Goal: Navigation & Orientation: Find specific page/section

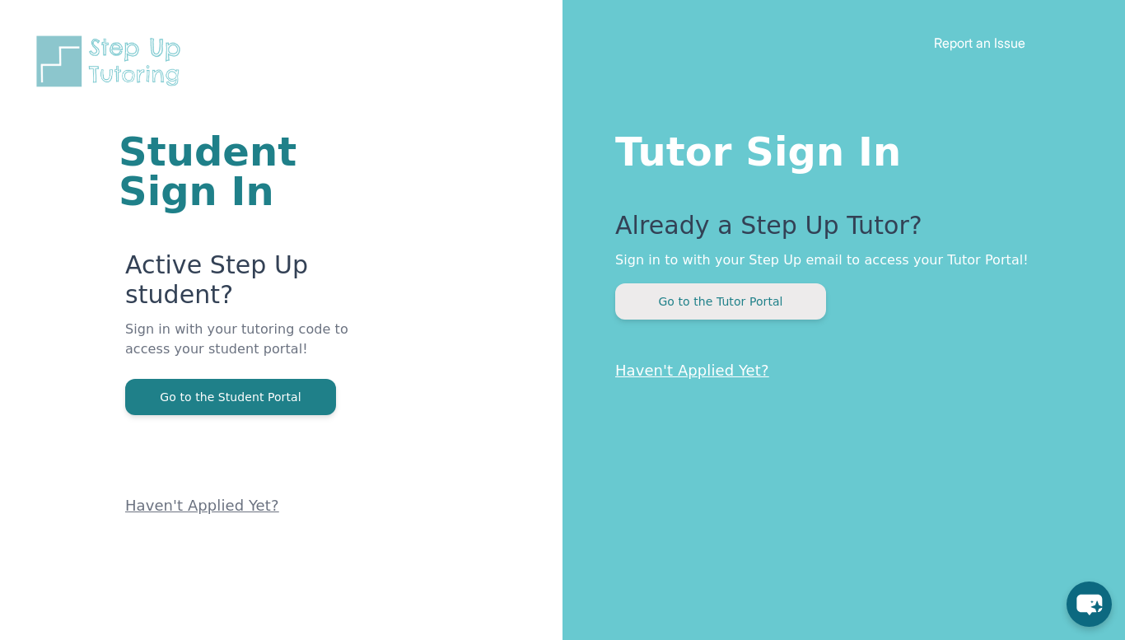
click at [750, 308] on button "Go to the Tutor Portal" at bounding box center [720, 301] width 211 height 36
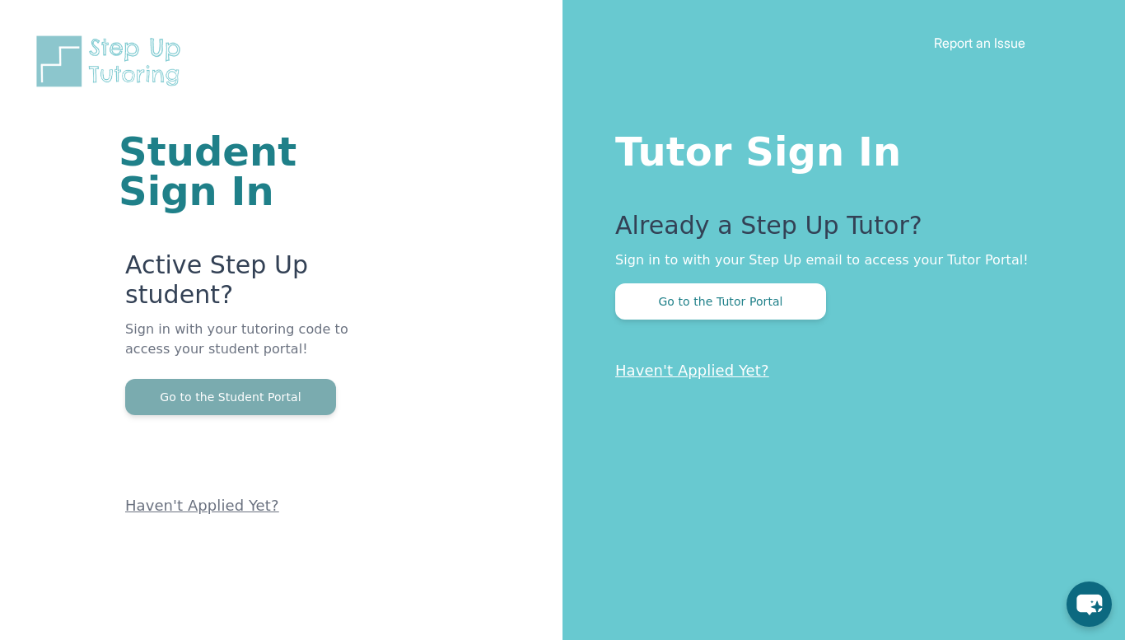
click at [277, 399] on button "Go to the Student Portal" at bounding box center [230, 397] width 211 height 36
